Goal: Task Accomplishment & Management: Manage account settings

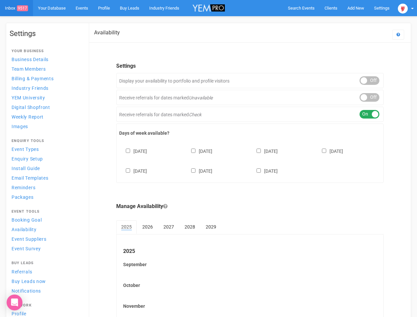
click at [208, 158] on div "[DATE] [DATE] [DATE] [DATE] [DATE] [DATE] [DATE]" at bounding box center [249, 158] width 261 height 40
click at [301, 8] on span "Search Events" at bounding box center [301, 8] width 27 height 5
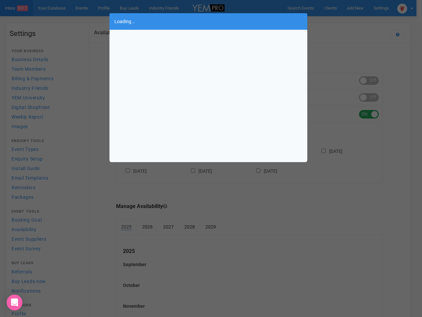
click at [355, 8] on div "Loading..." at bounding box center [211, 158] width 422 height 317
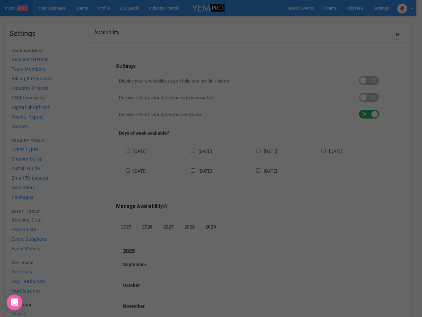
click at [340, 21] on div "Loading..." at bounding box center [211, 158] width 422 height 317
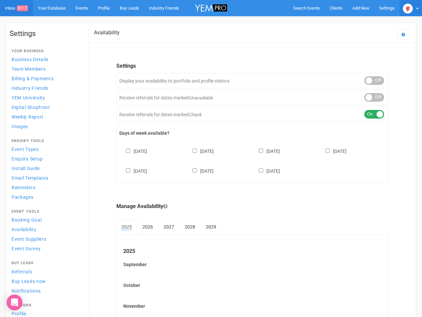
click at [405, 8] on img at bounding box center [408, 9] width 10 height 10
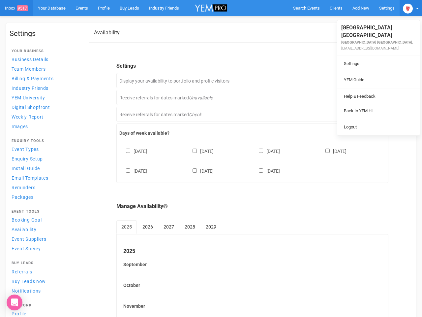
click at [369, 88] on li at bounding box center [379, 88] width 82 height 0
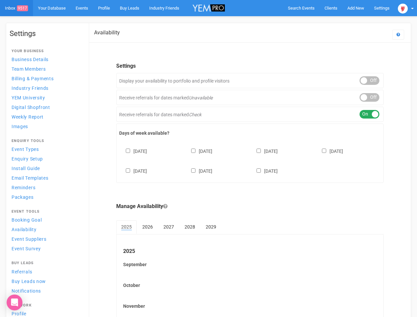
click at [369, 98] on link "Back to YEM Hi" at bounding box center [373, 104] width 79 height 13
click at [369, 114] on link "Logout" at bounding box center [373, 120] width 79 height 13
click at [250, 160] on div "[DATE] [DATE] [DATE] [DATE] [DATE] [DATE] [DATE]" at bounding box center [249, 158] width 261 height 40
